Goal: Task Accomplishment & Management: Manage account settings

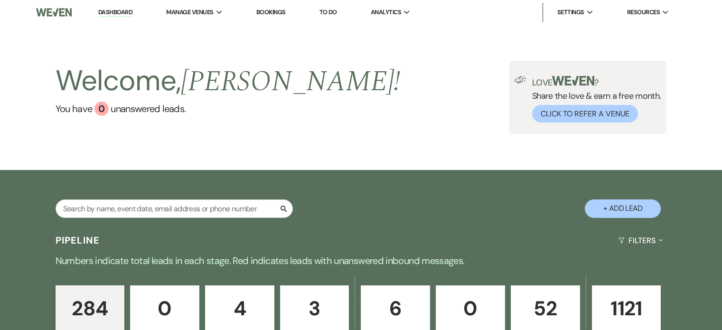
click at [532, 285] on link "52 Booked" at bounding box center [545, 315] width 69 height 61
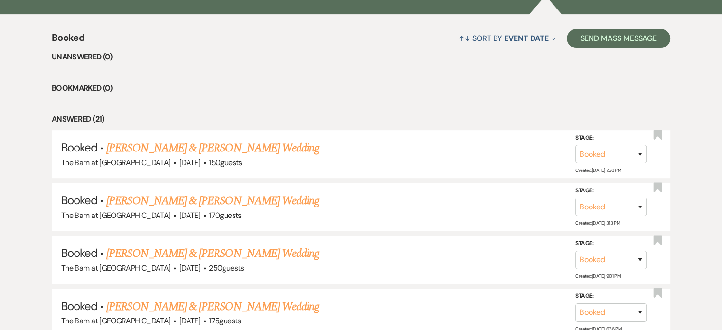
scroll to position [380, 0]
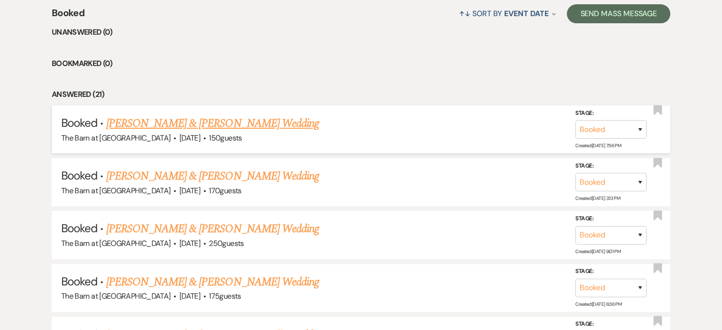
click at [218, 119] on link "[PERSON_NAME] & [PERSON_NAME] Wedding" at bounding box center [212, 123] width 213 height 17
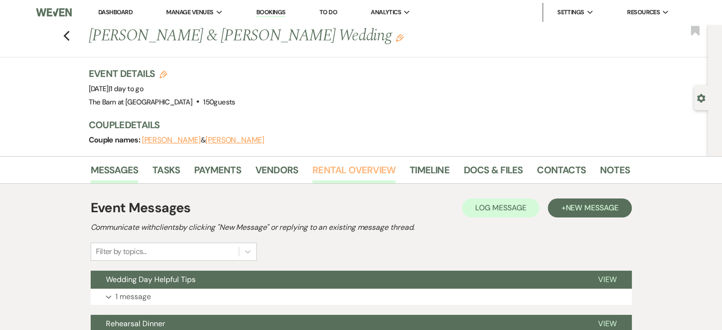
click at [382, 165] on link "Rental Overview" at bounding box center [353, 172] width 83 height 21
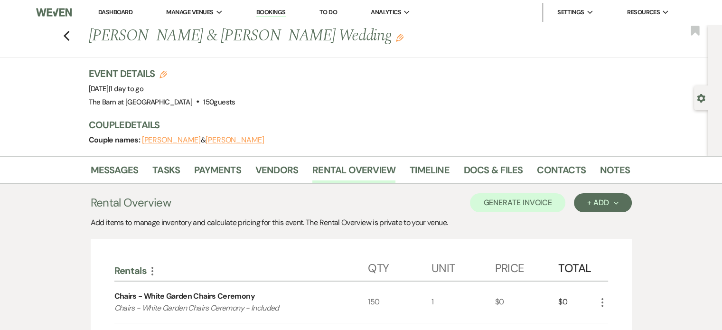
click at [524, 79] on div "Event Details Edit Event Date: [DATE] | 1 day to go Venue: [GEOGRAPHIC_DATA] at…" at bounding box center [355, 88] width 532 height 42
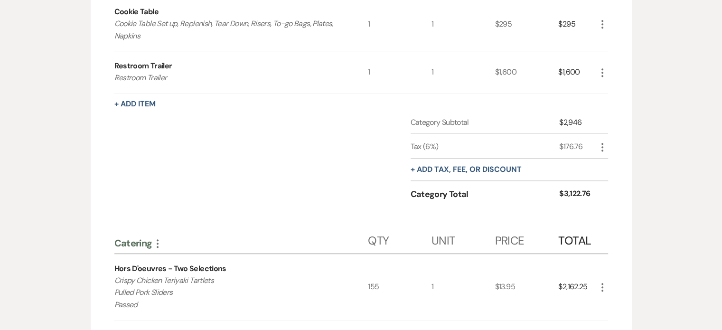
scroll to position [677, 0]
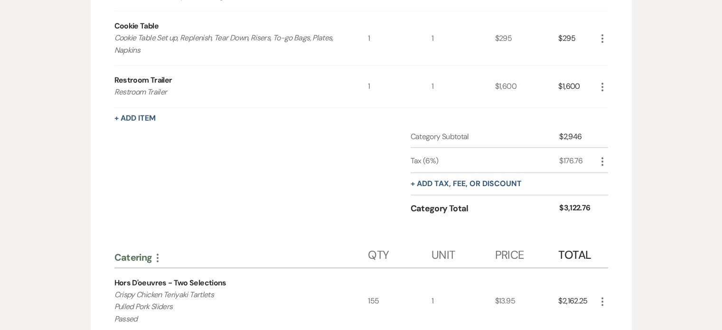
scroll to position [867, 0]
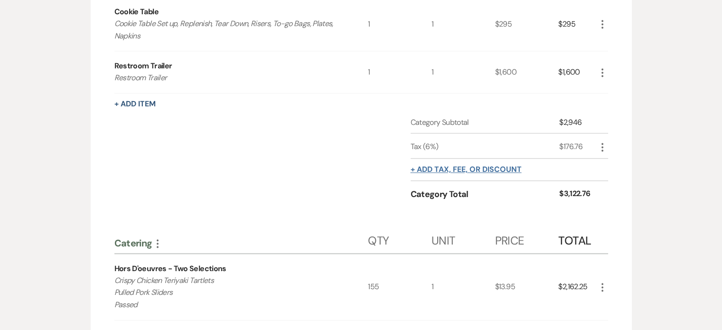
click at [485, 166] on button "+ Add tax, fee, or discount" at bounding box center [466, 170] width 111 height 8
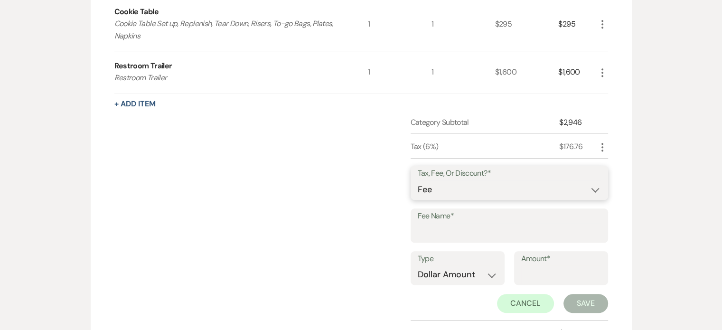
click at [435, 189] on select "Fee Discount Tax" at bounding box center [509, 189] width 183 height 19
select select "2"
click at [418, 180] on select "Fee Discount Tax" at bounding box center [509, 189] width 183 height 19
click at [439, 225] on input "Fee Name*" at bounding box center [509, 232] width 183 height 19
type input "S"
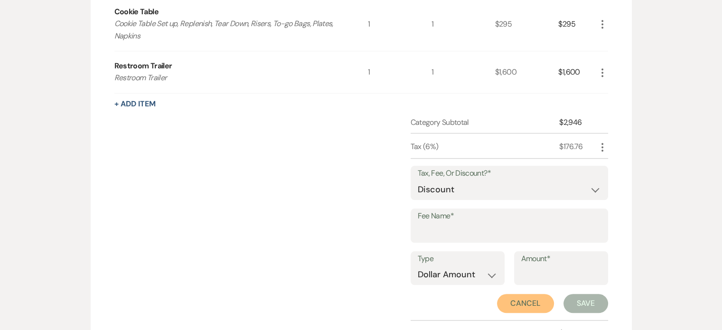
click at [521, 296] on button "Cancel" at bounding box center [525, 303] width 57 height 19
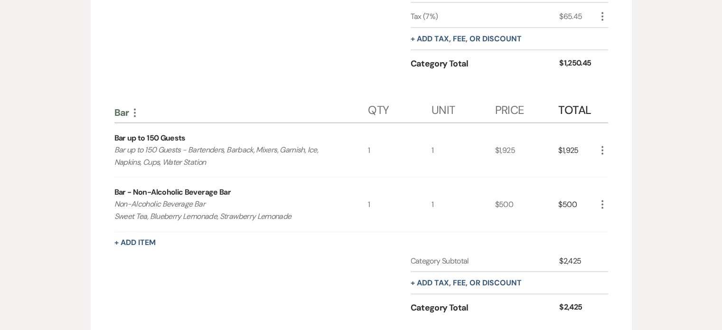
scroll to position [2006, 0]
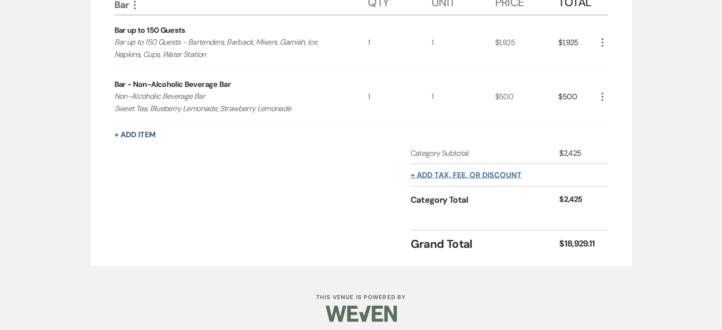
click at [508, 171] on button "+ Add tax, fee, or discount" at bounding box center [466, 175] width 111 height 8
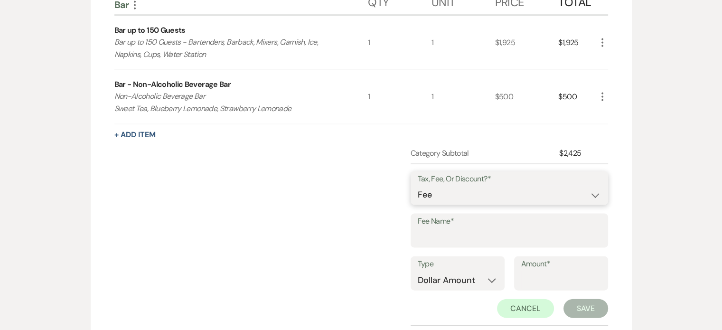
click at [569, 189] on select "Fee Discount Tax" at bounding box center [509, 195] width 183 height 19
select select "2"
click at [418, 186] on select "Fee Discount Tax" at bounding box center [509, 195] width 183 height 19
click at [548, 215] on label "Fee Name*" at bounding box center [509, 222] width 183 height 14
click at [548, 228] on input "Fee Name*" at bounding box center [509, 237] width 183 height 19
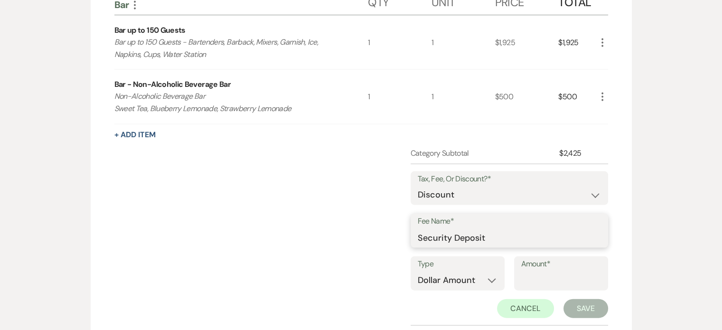
type input "Security Deposit"
click at [530, 271] on input "Amount*" at bounding box center [561, 280] width 80 height 19
type input "1000.00"
click at [579, 299] on button "Save" at bounding box center [585, 308] width 45 height 19
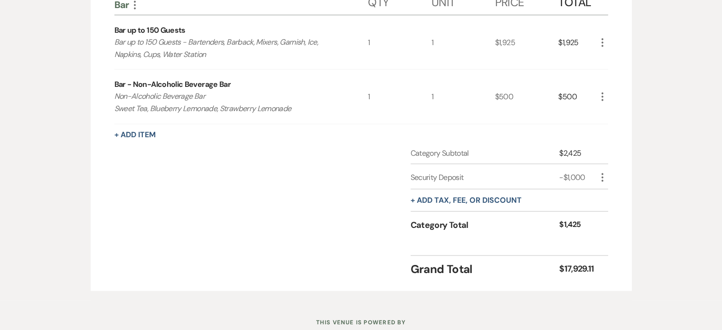
click at [463, 199] on div "+ Add tax, fee, or discount" at bounding box center [466, 200] width 111 height 22
click at [465, 197] on button "+ Add tax, fee, or discount" at bounding box center [466, 201] width 111 height 8
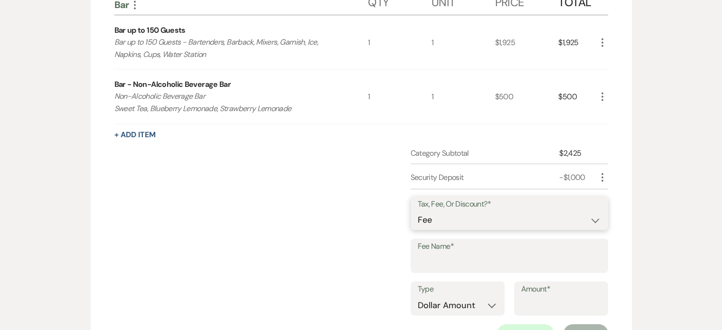
click at [497, 215] on select "Fee Discount Tax" at bounding box center [509, 220] width 183 height 19
select select "2"
click at [418, 211] on select "Fee Discount Tax" at bounding box center [509, 220] width 183 height 19
click at [476, 254] on input "Fee Name*" at bounding box center [509, 262] width 183 height 19
type input "Airbnb Fee"
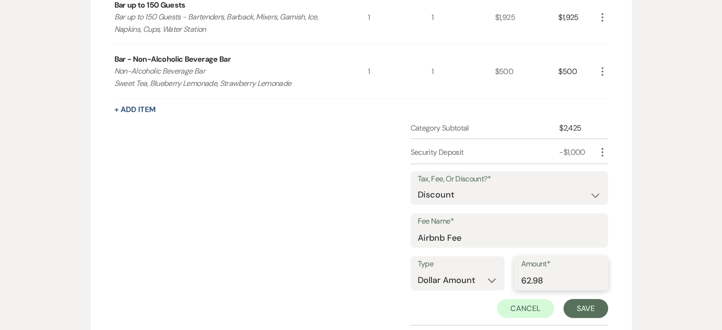
scroll to position [2054, 0]
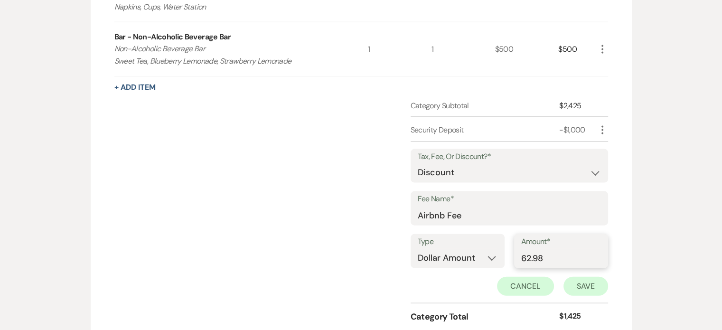
type input "62.98"
click at [579, 277] on button "Save" at bounding box center [585, 286] width 45 height 19
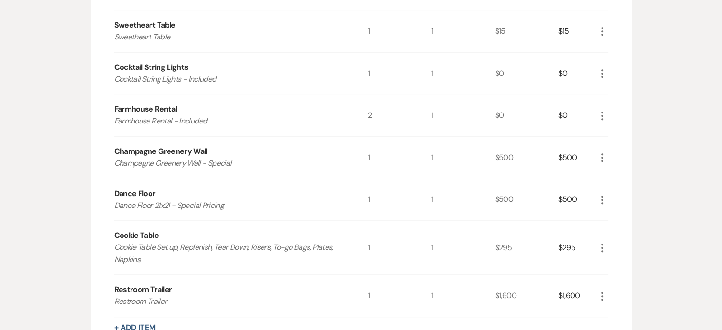
scroll to position [630, 0]
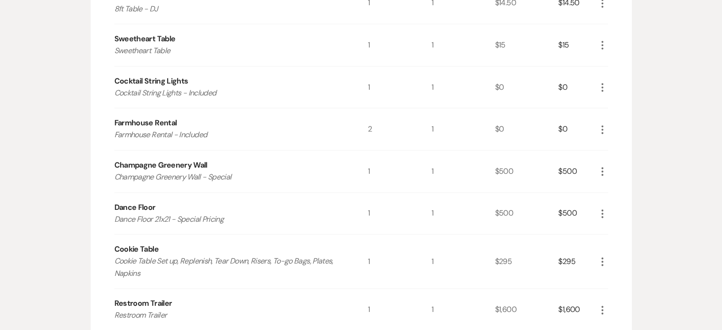
click at [602, 212] on icon "More" at bounding box center [602, 213] width 11 height 11
click at [620, 245] on button "X Delete" at bounding box center [622, 247] width 51 height 15
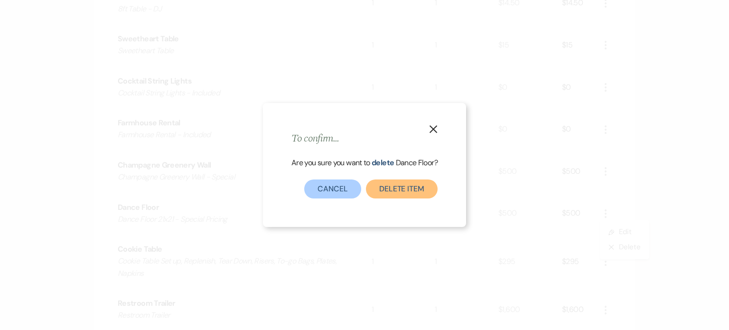
click at [403, 189] on button "Delete Item" at bounding box center [402, 188] width 72 height 19
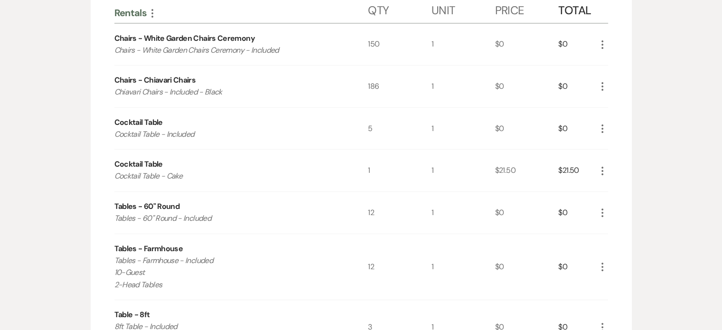
scroll to position [0, 0]
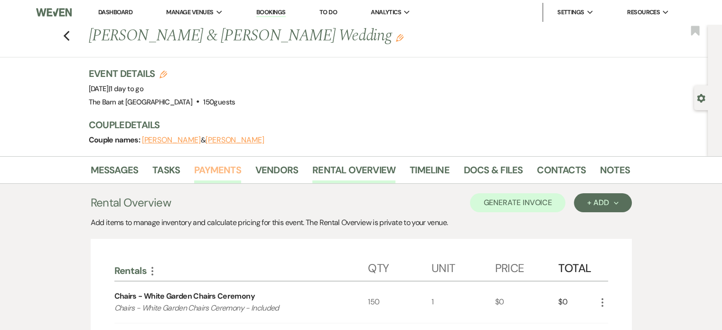
click at [228, 170] on link "Payments" at bounding box center [217, 172] width 47 height 21
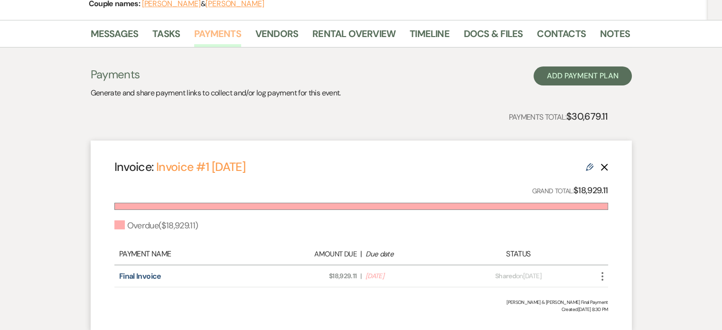
scroll to position [142, 0]
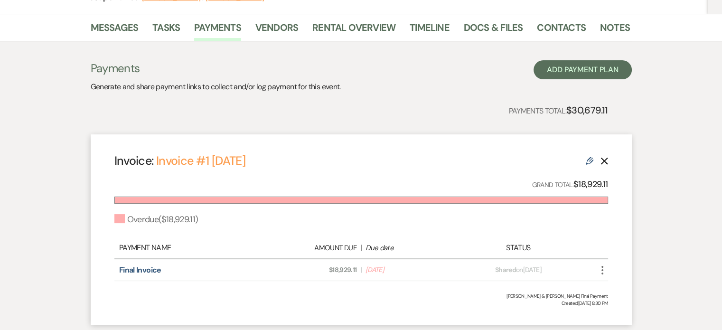
click at [604, 160] on use "button" at bounding box center [603, 161] width 7 height 7
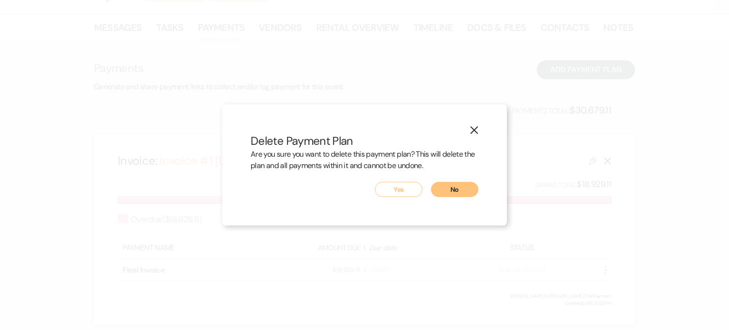
click at [460, 189] on button "No" at bounding box center [454, 189] width 47 height 15
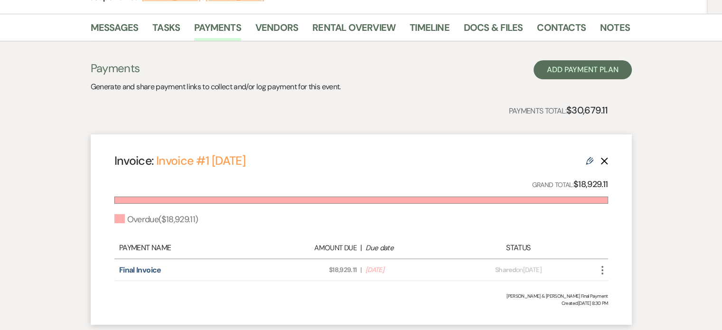
click at [603, 161] on use "button" at bounding box center [603, 161] width 7 height 7
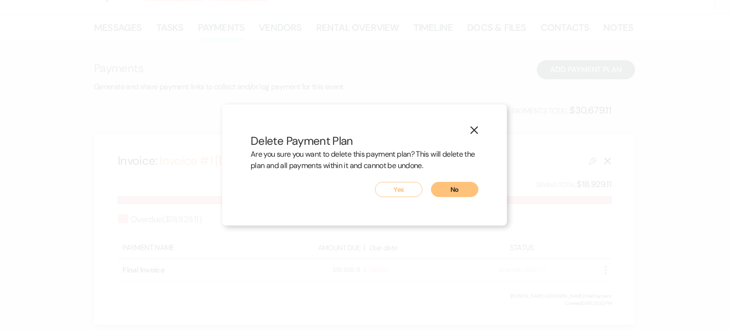
click at [405, 191] on button "Yes" at bounding box center [398, 189] width 47 height 15
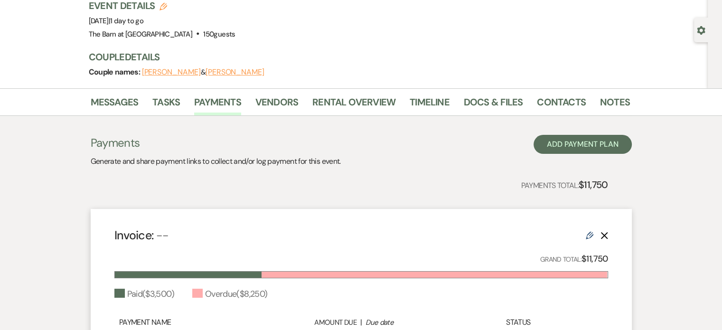
scroll to position [47, 0]
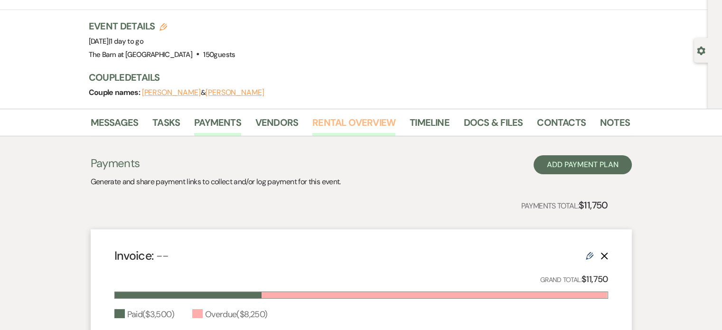
click at [340, 122] on link "Rental Overview" at bounding box center [353, 125] width 83 height 21
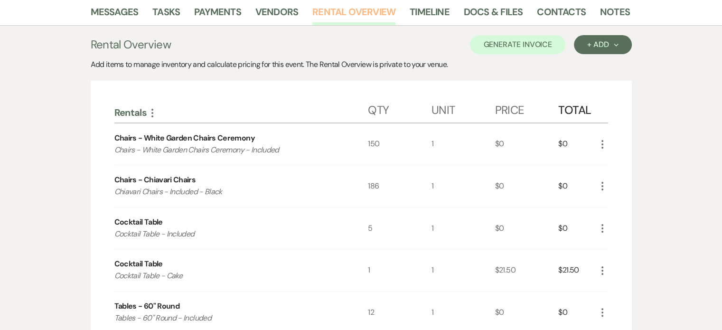
scroll to position [142, 0]
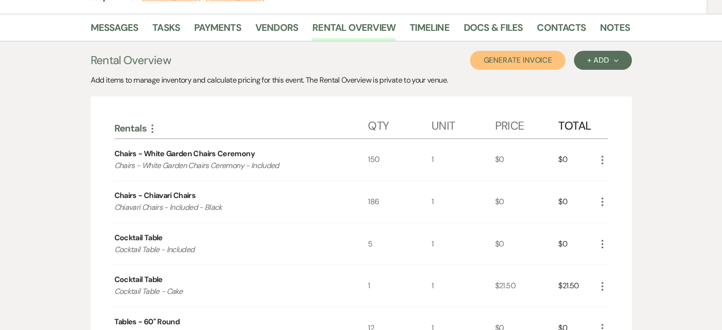
click at [526, 55] on button "Generate Invoice" at bounding box center [517, 60] width 95 height 19
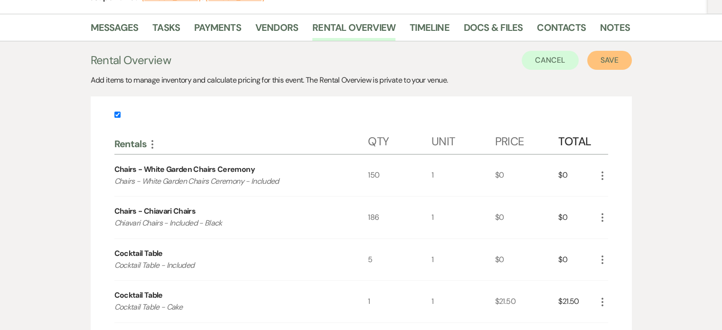
click at [609, 56] on button "Save" at bounding box center [609, 60] width 45 height 19
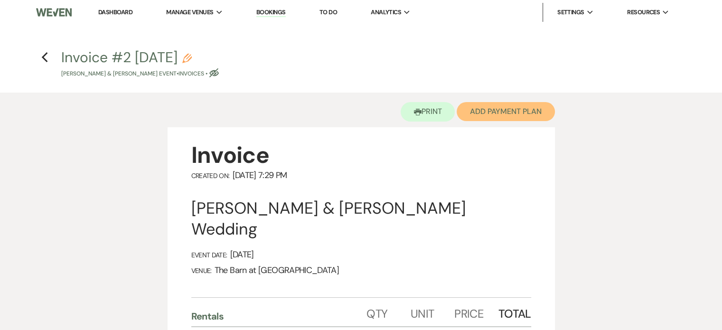
click at [487, 116] on button "Add Payment Plan" at bounding box center [506, 111] width 98 height 19
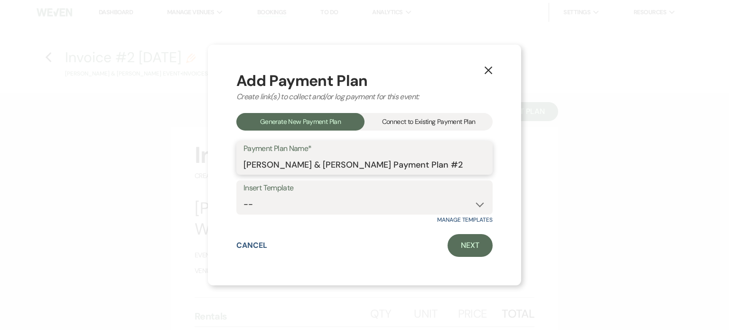
drag, startPoint x: 454, startPoint y: 166, endPoint x: 378, endPoint y: 161, distance: 76.6
click at [378, 161] on input "[PERSON_NAME] & [PERSON_NAME] Payment Plan #2" at bounding box center [365, 164] width 242 height 19
type input "[PERSON_NAME] & [PERSON_NAME] Final Payment"
click at [456, 198] on select "-- Final Payment" at bounding box center [365, 204] width 242 height 19
select select "435"
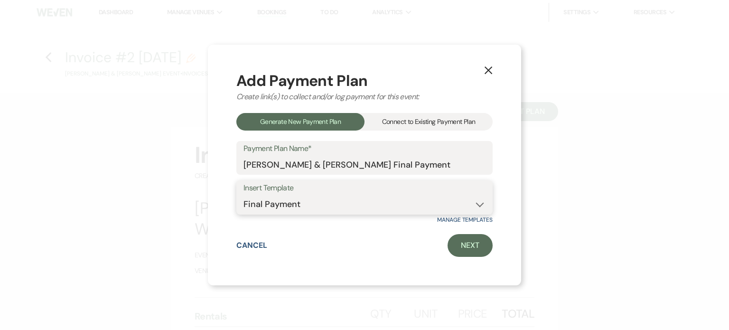
click at [244, 195] on select "-- Final Payment" at bounding box center [365, 204] width 242 height 19
click at [460, 245] on link "Next" at bounding box center [470, 245] width 45 height 23
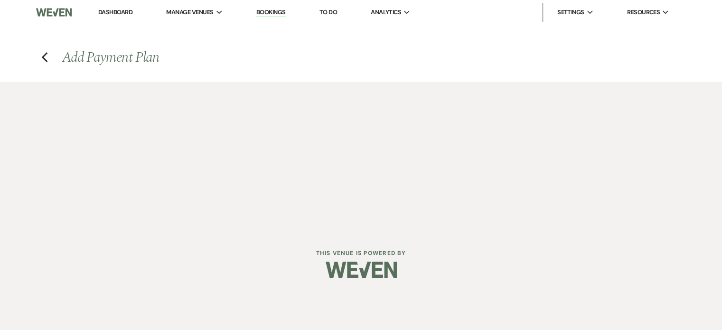
select select "27416"
select select "2"
select select "percentage"
select select "true"
select select "client"
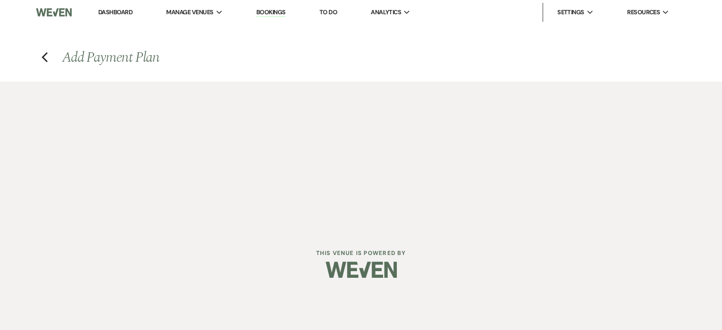
select select "weeks"
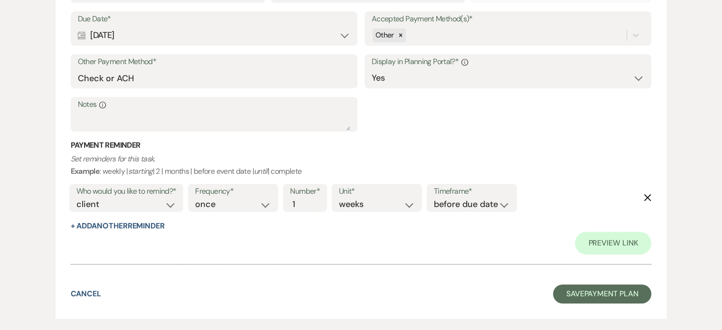
scroll to position [457, 0]
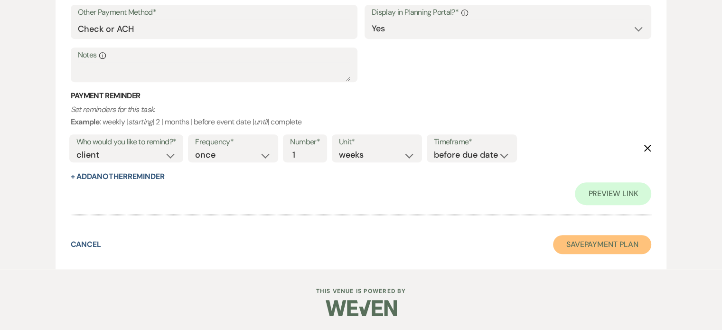
click at [596, 237] on button "Save Payment Plan" at bounding box center [602, 244] width 99 height 19
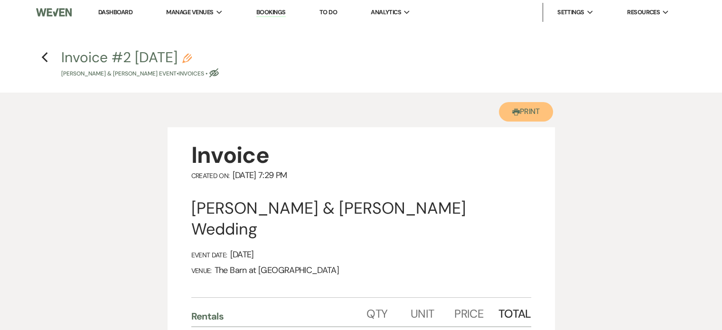
click at [522, 102] on button "Printer Print" at bounding box center [526, 111] width 55 height 19
